Goal: Task Accomplishment & Management: Manage account settings

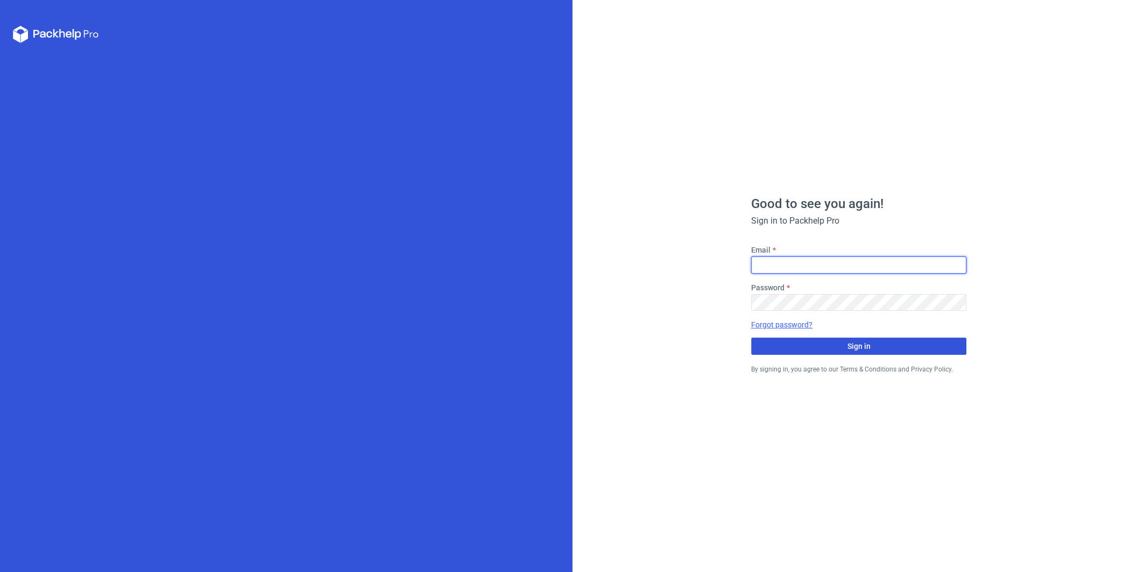
type input "[PERSON_NAME][EMAIL_ADDRESS][DOMAIN_NAME]"
click at [765, 350] on button "Sign in" at bounding box center [858, 346] width 215 height 17
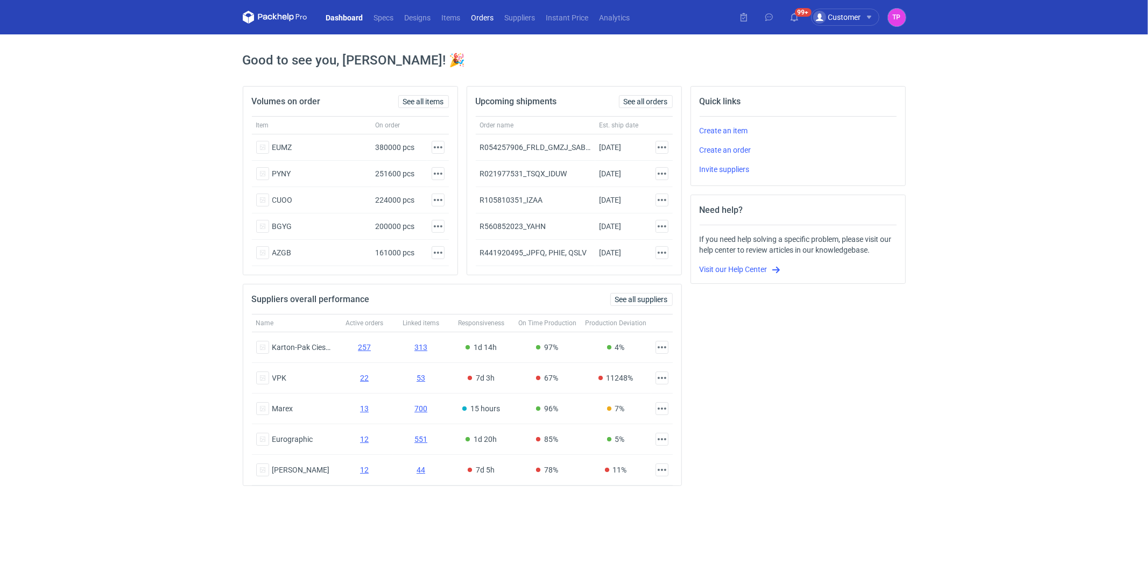
click at [479, 16] on link "Orders" at bounding box center [482, 17] width 33 height 13
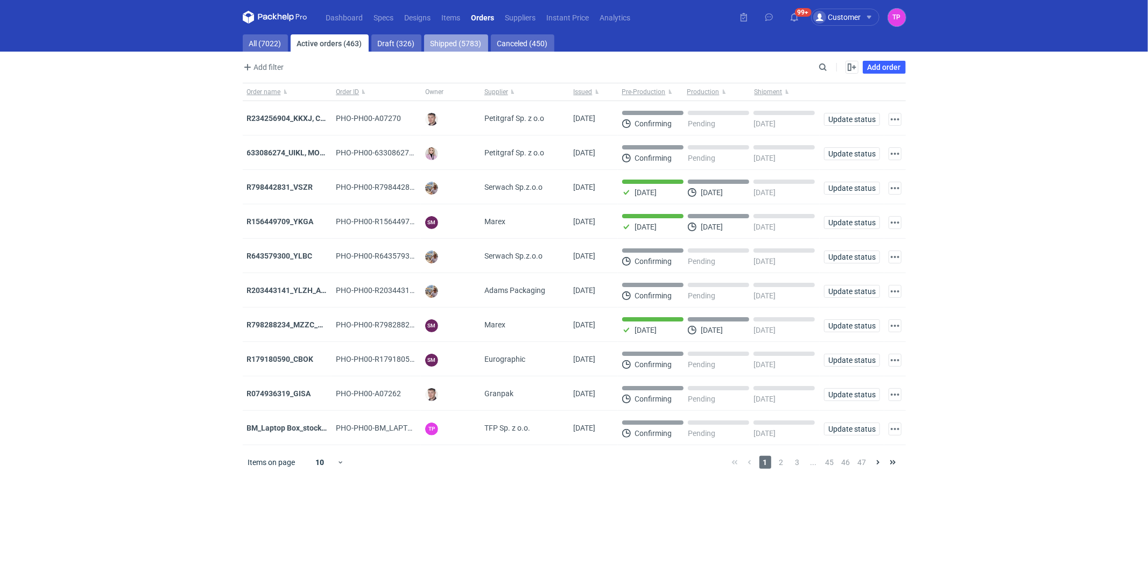
click at [453, 41] on link "Shipped (5783)" at bounding box center [456, 42] width 64 height 17
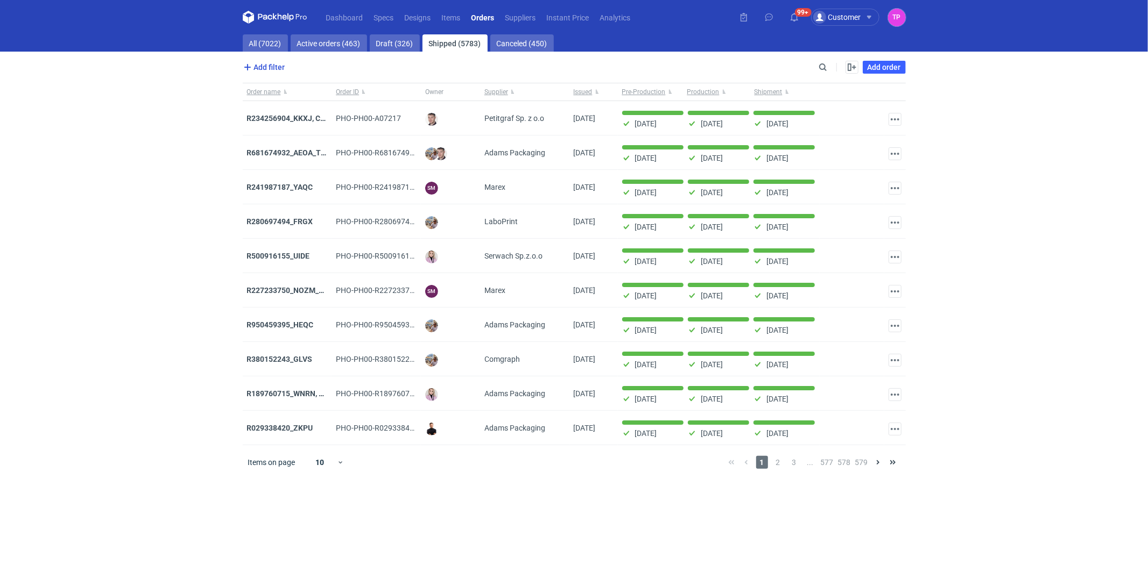
click at [271, 66] on span "Add filter" at bounding box center [263, 67] width 44 height 13
click at [277, 88] on button "Owner first name" at bounding box center [294, 90] width 99 height 16
click at [321, 93] on input "text" at bounding box center [320, 92] width 77 height 13
type input "Tosia"
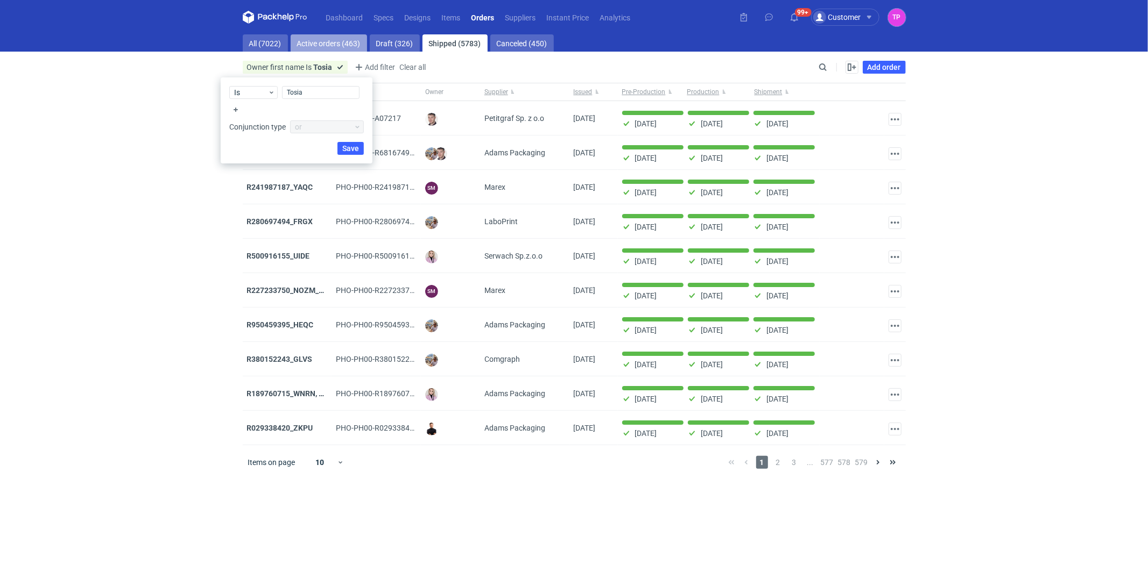
click at [336, 43] on link "Active orders (463)" at bounding box center [329, 42] width 76 height 17
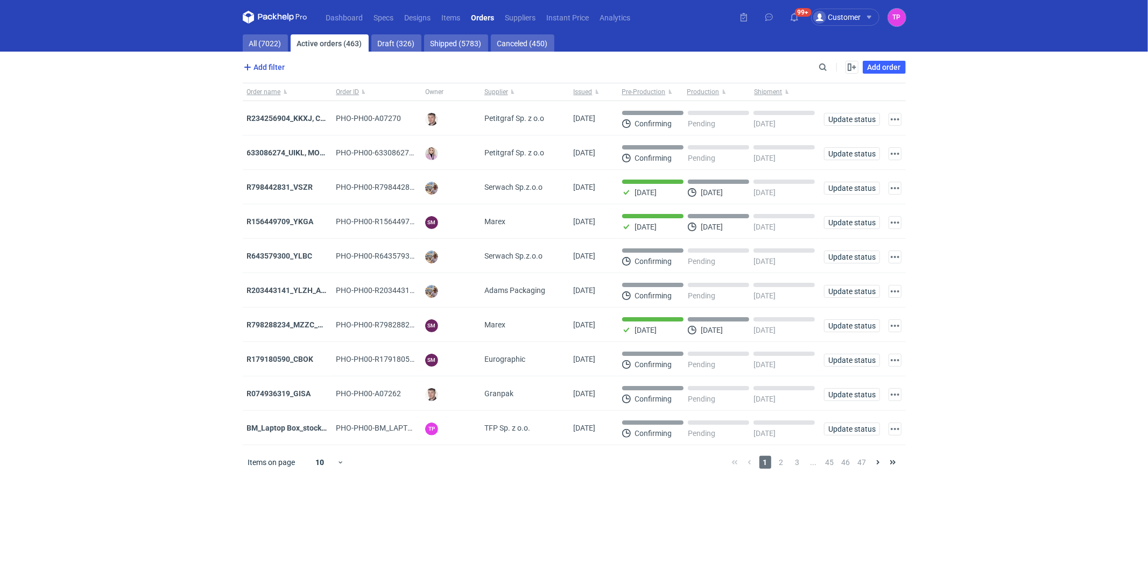
click at [271, 69] on span "Add filter" at bounding box center [263, 67] width 44 height 13
click at [301, 88] on button "Owner first name" at bounding box center [294, 90] width 99 height 16
click at [345, 93] on input "text" at bounding box center [320, 92] width 77 height 13
type input "Tosia"
click at [349, 147] on span "Save" at bounding box center [350, 149] width 17 height 8
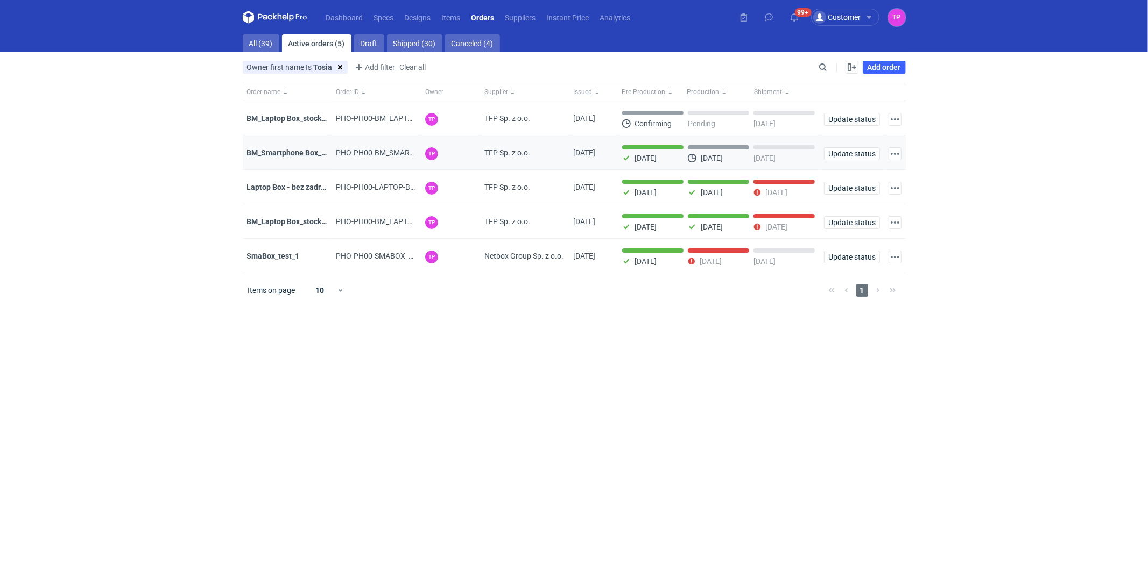
click at [273, 154] on strong "BM_Smartphone Box_stock_06" at bounding box center [299, 152] width 105 height 9
